Goal: Find specific page/section: Find specific page/section

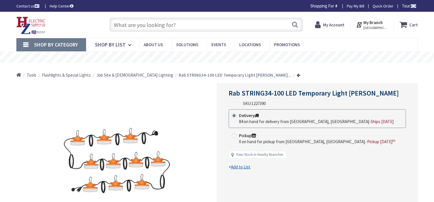
type input "[PERSON_NAME][GEOGRAPHIC_DATA], [GEOGRAPHIC_DATA]"
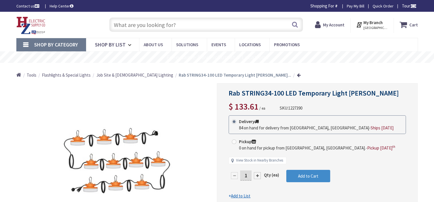
type input "WM 828DPGFITCAL"
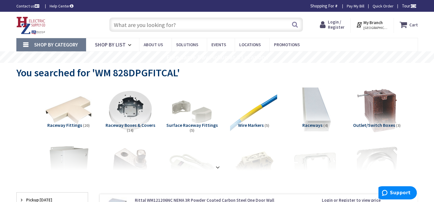
click at [190, 24] on input "text" at bounding box center [206, 24] width 194 height 14
paste input "WM 828DPGFITCAL"
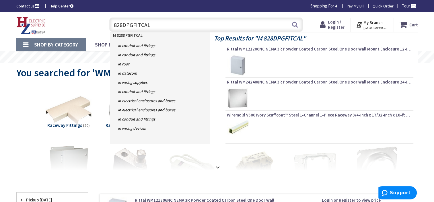
type input "828DPGFITCAL"
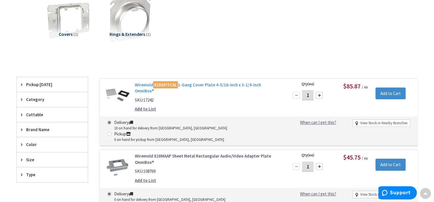
scroll to position [92, 0]
click at [199, 84] on link "Wiremold 828GFITCAL 1-Gang Cover Plate 4-5/16-Inch x 3-1/4-Inch OmniBox®" at bounding box center [208, 87] width 146 height 12
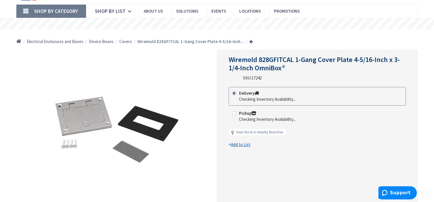
scroll to position [38, 0]
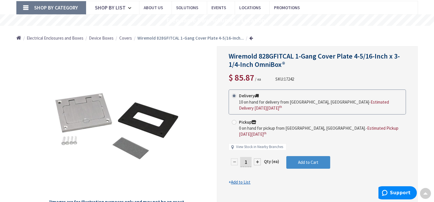
drag, startPoint x: 436, startPoint y: 44, endPoint x: 272, endPoint y: 31, distance: 163.6
click at [272, 31] on div "Home Electrical Enclosures and Boxes Device Boxes Covers Wiremold 828GFITCAL 1-…" at bounding box center [217, 36] width 430 height 20
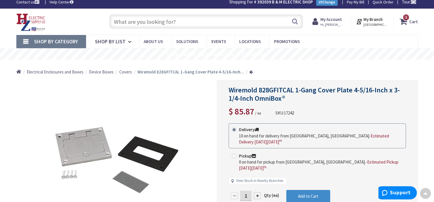
scroll to position [0, 0]
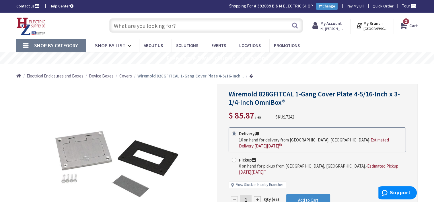
click at [206, 24] on input "text" at bounding box center [206, 25] width 194 height 14
paste input "WM 828TCAL"
type input "WM 828TCAL"
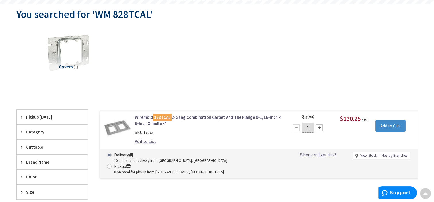
scroll to position [60, 0]
click at [220, 116] on link "Wiremold 828TCAL 2-Gang Combination Carpet And Tile Flange 9-1/16-Inch x 6-Inch…" at bounding box center [208, 120] width 146 height 12
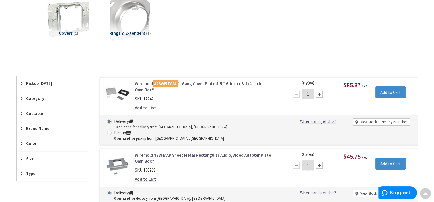
click at [203, 96] on div "SKU: 17242" at bounding box center [208, 99] width 146 height 6
click at [162, 84] on mark "828GFITCAL" at bounding box center [165, 83] width 25 height 7
click at [166, 86] on mark "828GFITCAL" at bounding box center [165, 83] width 25 height 7
click at [109, 93] on img at bounding box center [117, 94] width 27 height 27
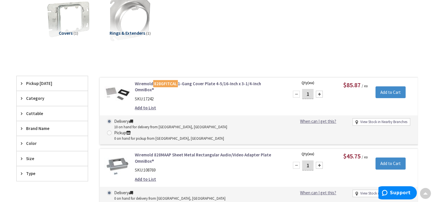
click at [111, 92] on img at bounding box center [117, 94] width 27 height 27
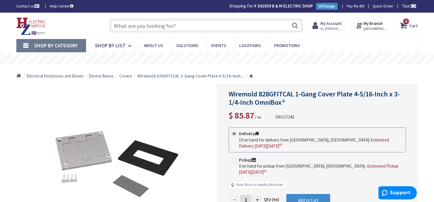
click at [266, 128] on div "Delivery 10 on hand for delivery from [GEOGRAPHIC_DATA], [GEOGRAPHIC_DATA] - Es…" at bounding box center [317, 139] width 177 height 25
click at [292, 93] on span "Wiremold 828GFITCAL 1-Gang Cover Plate 4-5/16-Inch x 3-1/4-Inch OmniBox®" at bounding box center [314, 97] width 171 height 17
